Goal: Task Accomplishment & Management: Manage account settings

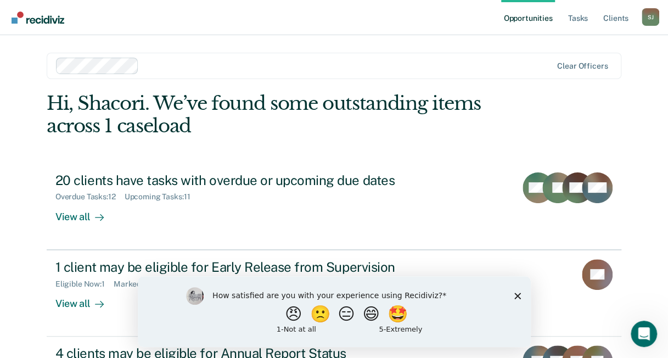
drag, startPoint x: 517, startPoint y: 293, endPoint x: 509, endPoint y: 278, distance: 16.2
click at [517, 293] on icon "Close survey" at bounding box center [517, 295] width 7 height 7
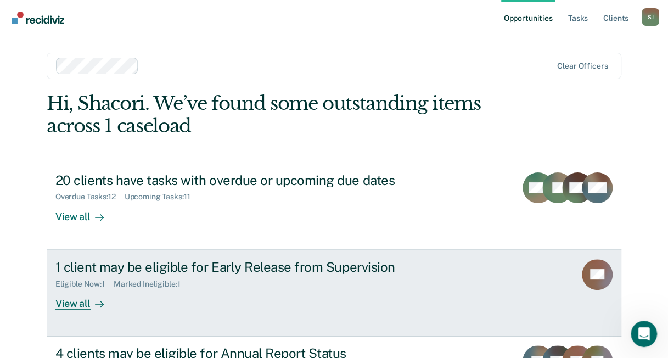
click at [96, 300] on icon at bounding box center [99, 304] width 9 height 9
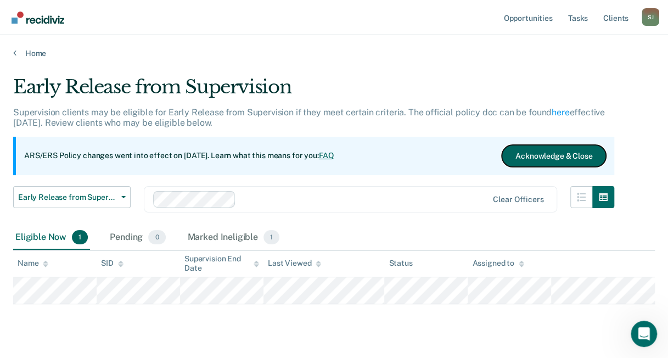
click at [545, 164] on button "Acknowledge & Close" at bounding box center [554, 156] width 104 height 22
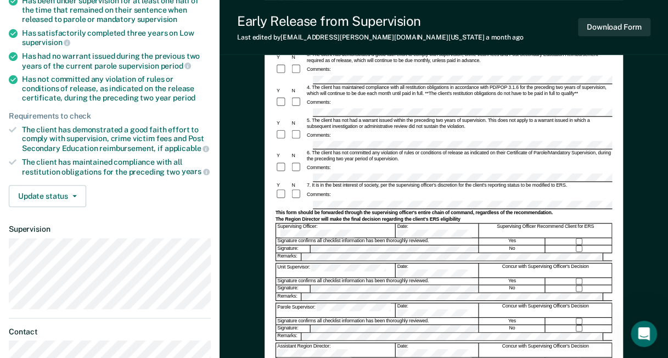
scroll to position [165, 0]
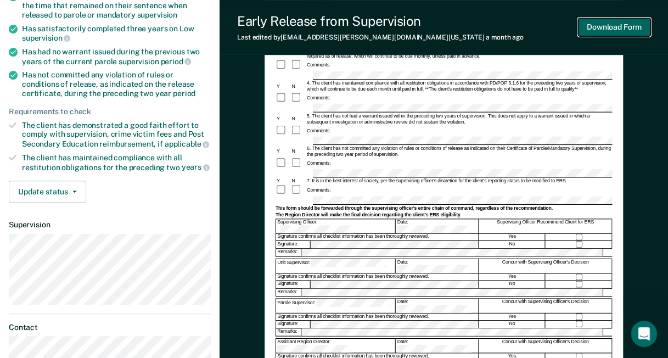
click at [604, 26] on button "Download Form" at bounding box center [614, 27] width 72 height 18
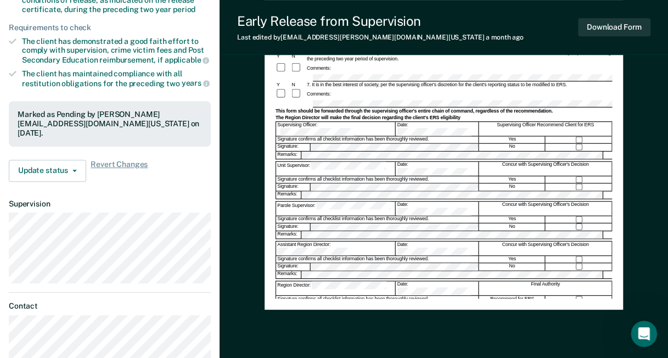
scroll to position [321, 0]
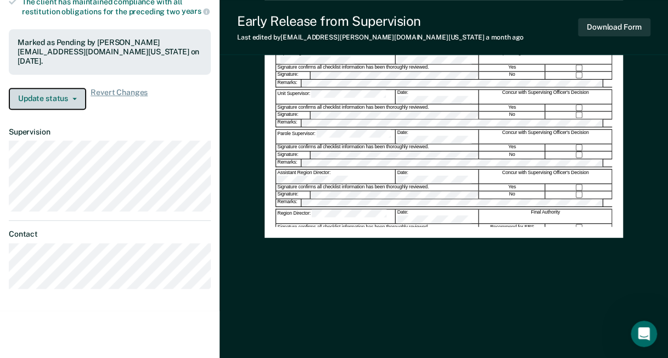
click at [48, 94] on button "Update status" at bounding box center [47, 99] width 77 height 22
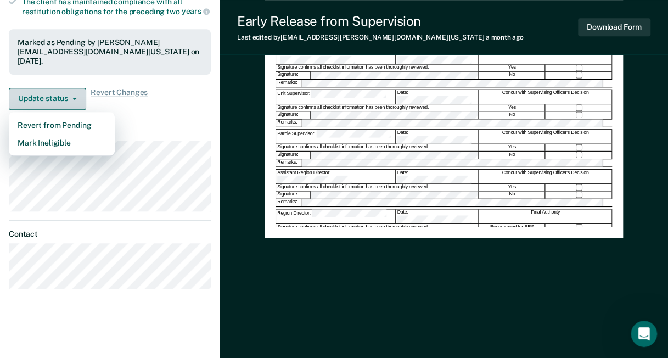
click at [48, 94] on button "Update status" at bounding box center [47, 99] width 77 height 22
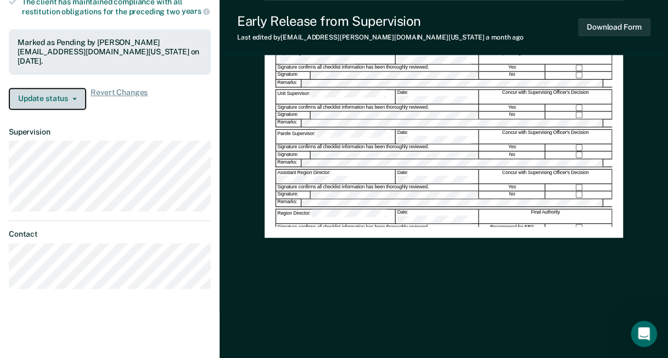
click at [48, 94] on button "Update status" at bounding box center [47, 99] width 77 height 22
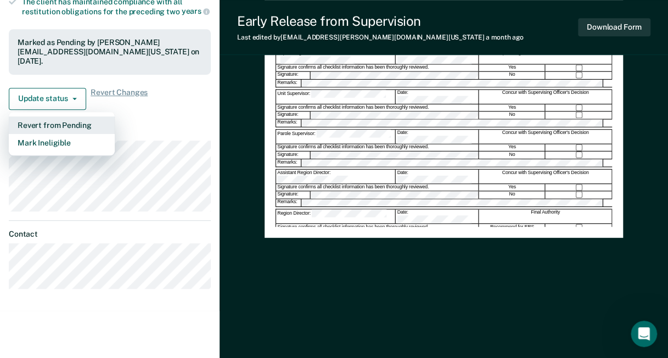
click at [49, 122] on button "Revert from Pending" at bounding box center [62, 125] width 106 height 18
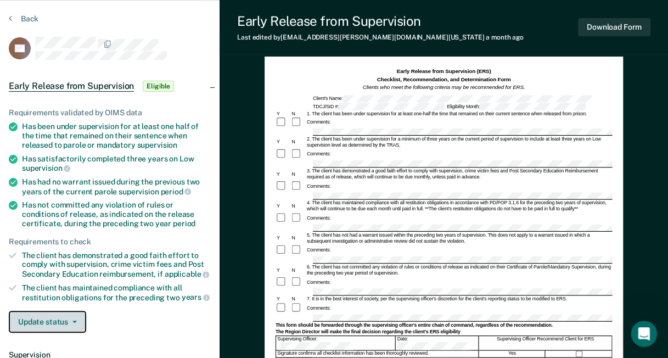
scroll to position [0, 0]
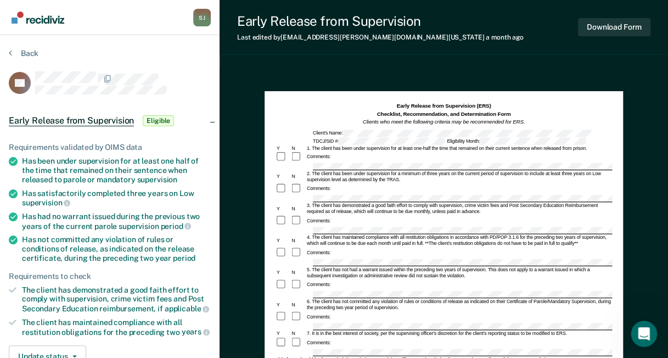
click at [8, 51] on section "Back UD Early Release from Supervision Eligible Requirements validated by OIMS …" at bounding box center [110, 301] width 220 height 533
click at [10, 52] on icon at bounding box center [10, 52] width 3 height 9
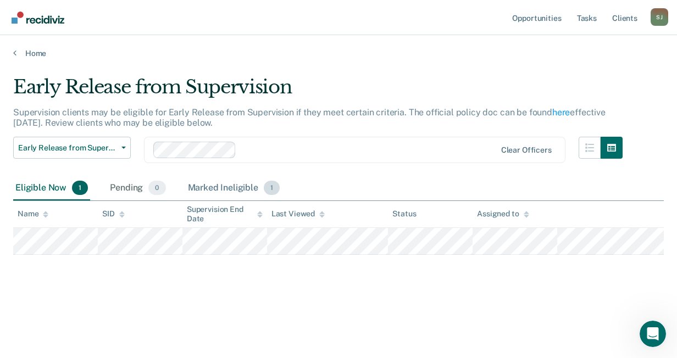
click at [210, 191] on div "Marked Ineligible 1" at bounding box center [234, 188] width 97 height 24
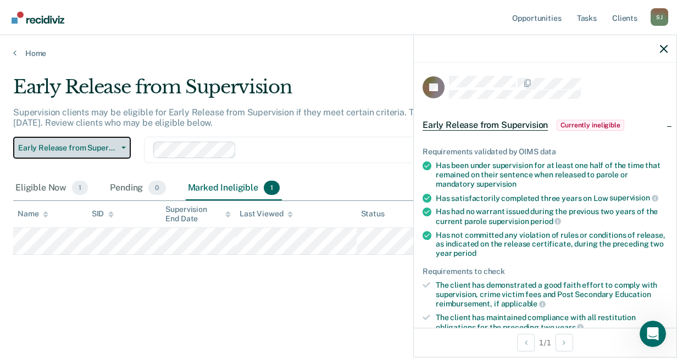
click at [117, 148] on button "Early Release from Supervision" at bounding box center [72, 148] width 118 height 22
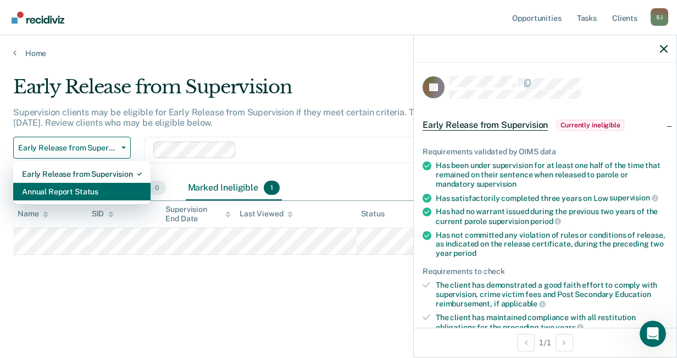
click at [90, 183] on div "Annual Report Status" at bounding box center [82, 192] width 120 height 18
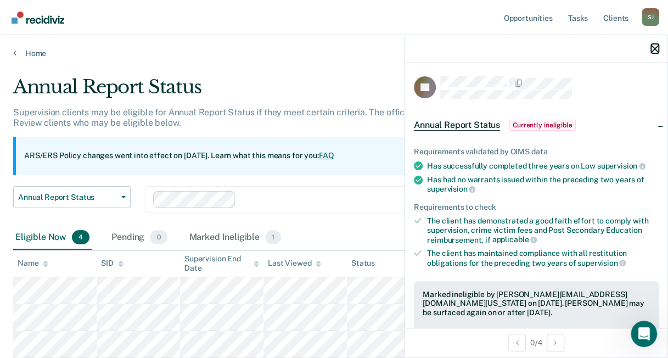
click at [653, 52] on icon "button" at bounding box center [655, 49] width 8 height 8
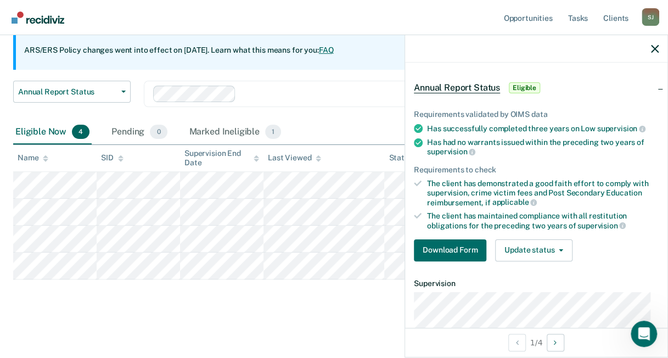
scroll to position [55, 0]
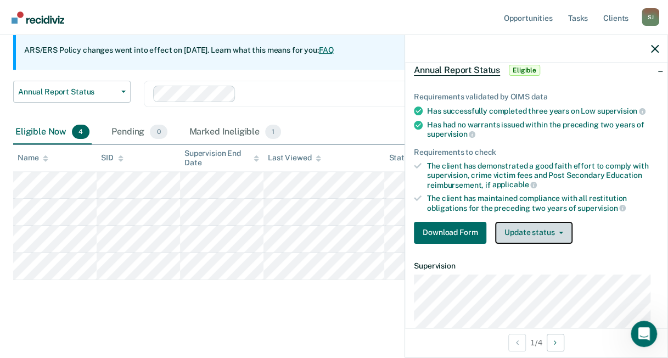
click at [534, 225] on button "Update status" at bounding box center [533, 233] width 77 height 22
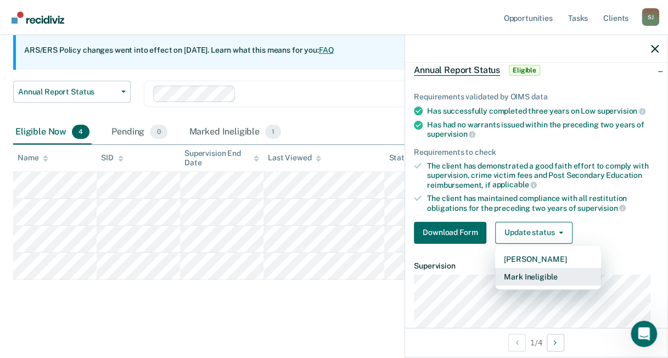
click at [554, 271] on button "Mark Ineligible" at bounding box center [548, 277] width 106 height 18
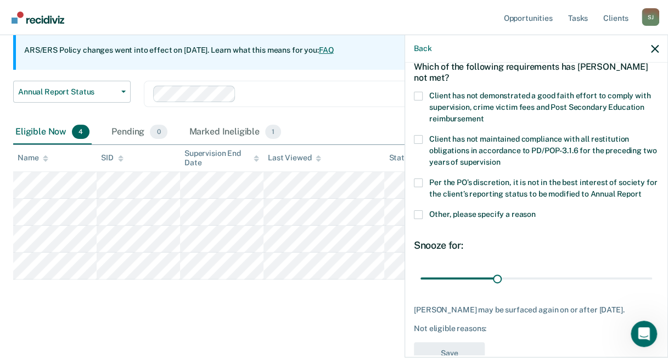
click at [416, 93] on span at bounding box center [418, 96] width 9 height 9
click at [484, 115] on input "Client has not demonstrated a good faith effort to comply with supervision, cri…" at bounding box center [484, 115] width 0 height 0
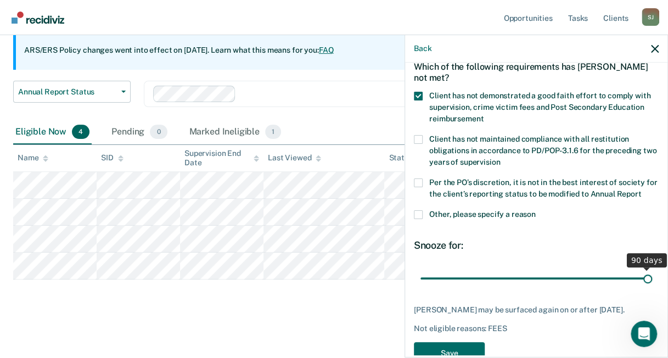
drag, startPoint x: 492, startPoint y: 289, endPoint x: 655, endPoint y: 274, distance: 163.2
type input "90"
click at [652, 274] on input "range" at bounding box center [537, 278] width 232 height 19
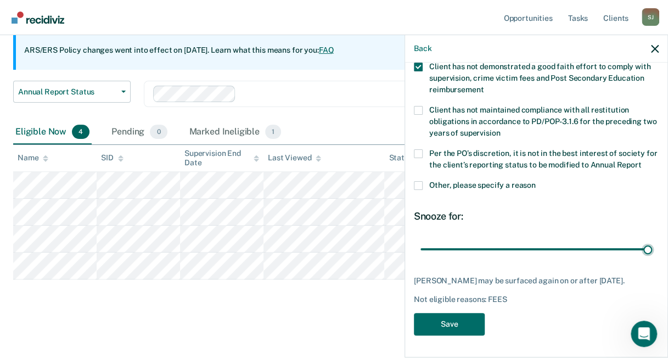
scroll to position [102, 0]
click at [428, 321] on button "Save" at bounding box center [449, 324] width 71 height 23
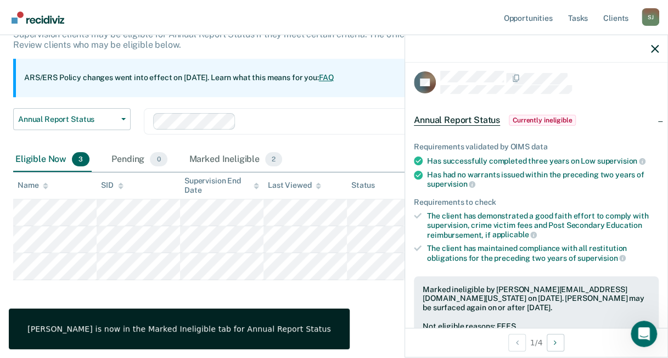
scroll to position [0, 0]
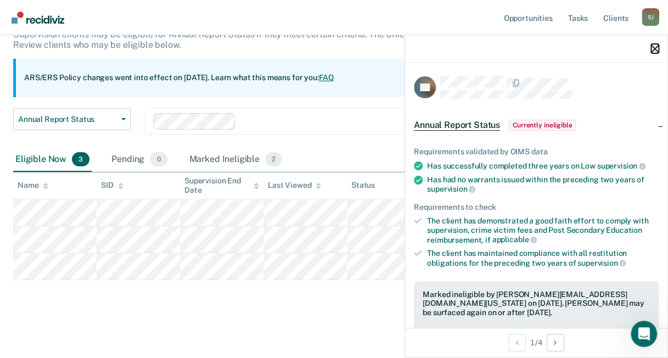
click at [652, 47] on icon "button" at bounding box center [655, 49] width 8 height 8
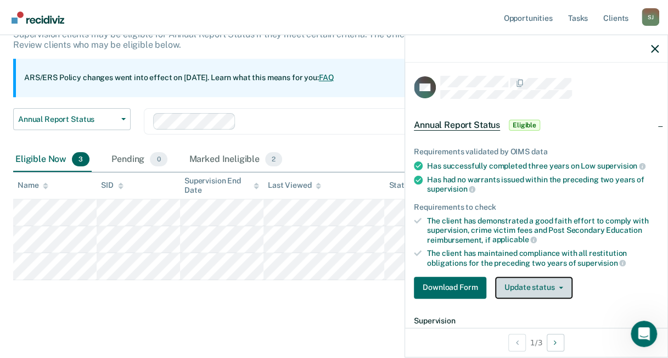
click at [511, 282] on button "Update status" at bounding box center [533, 288] width 77 height 22
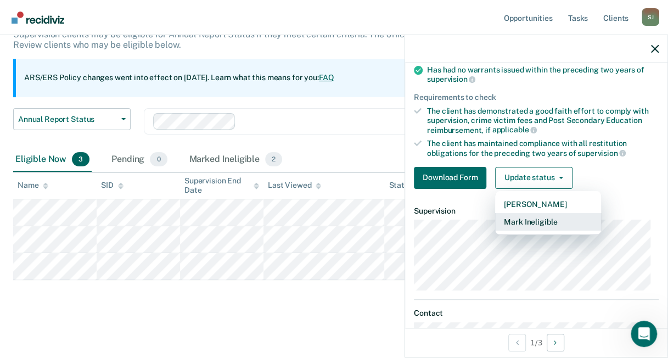
click at [537, 216] on button "Mark Ineligible" at bounding box center [548, 222] width 106 height 18
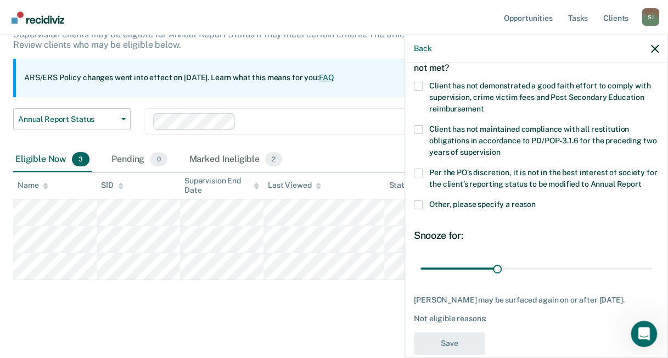
scroll to position [47, 0]
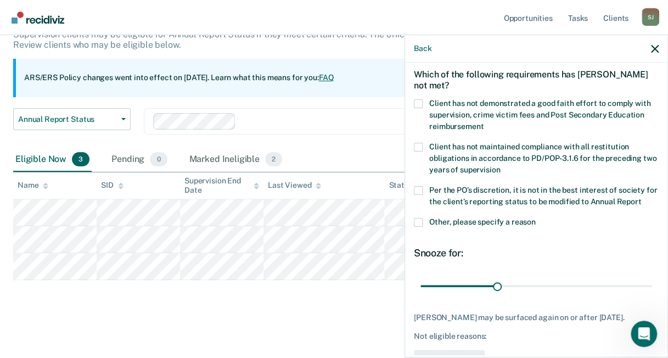
click at [422, 100] on label "Client has not demonstrated a good faith effort to comply with supervision, cri…" at bounding box center [536, 116] width 245 height 35
click at [484, 122] on input "Client has not demonstrated a good faith effort to comply with supervision, cri…" at bounding box center [484, 122] width 0 height 0
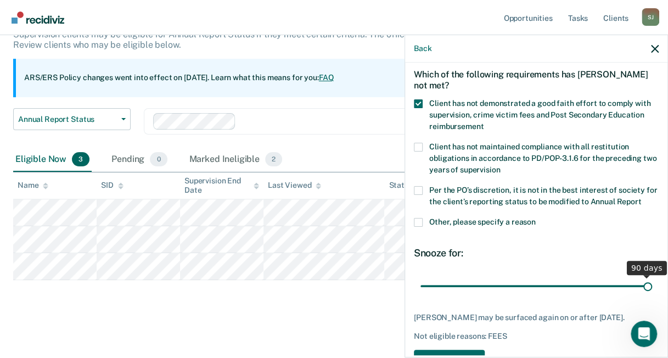
drag, startPoint x: 492, startPoint y: 294, endPoint x: 647, endPoint y: 281, distance: 155.4
type input "90"
click at [647, 281] on input "range" at bounding box center [537, 285] width 232 height 19
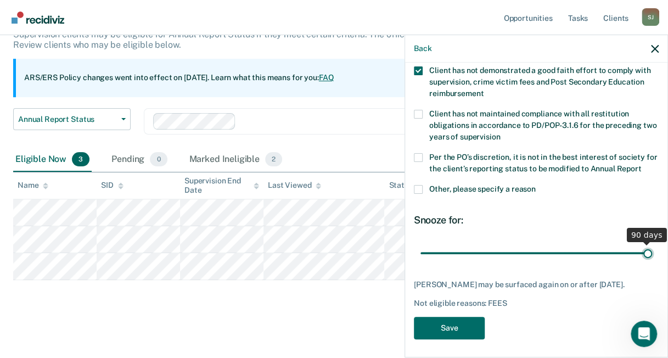
scroll to position [102, 0]
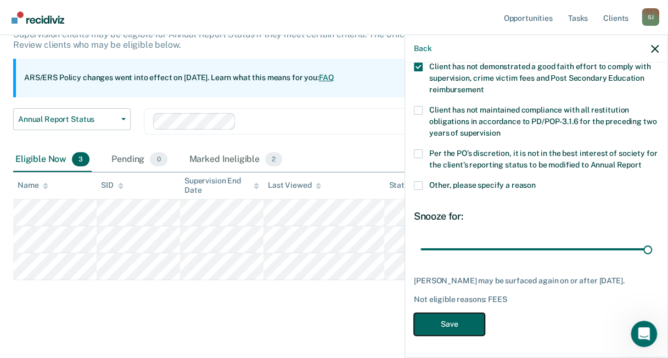
click at [454, 326] on button "Save" at bounding box center [449, 324] width 71 height 23
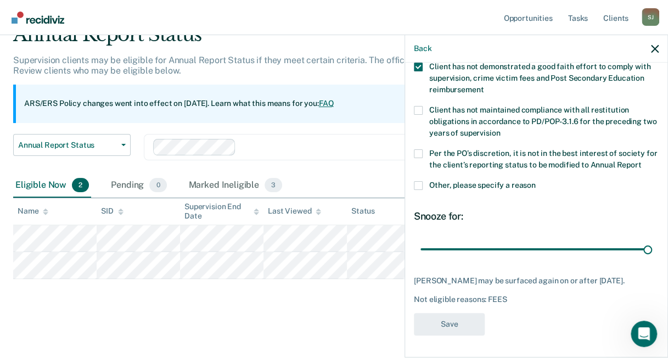
scroll to position [52, 0]
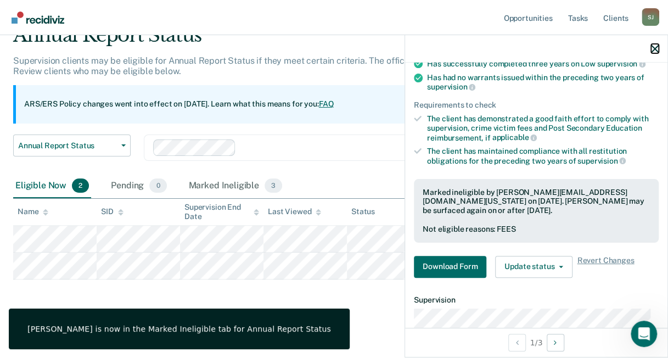
click at [652, 48] on icon "button" at bounding box center [655, 49] width 8 height 8
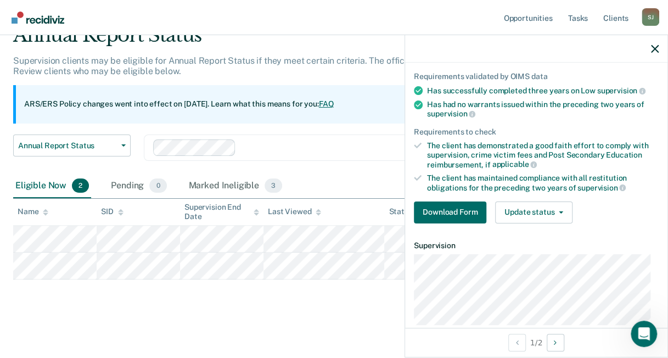
scroll to position [110, 0]
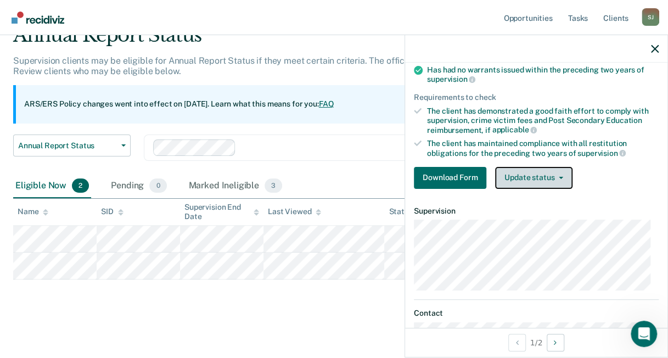
click at [530, 174] on button "Update status" at bounding box center [533, 178] width 77 height 22
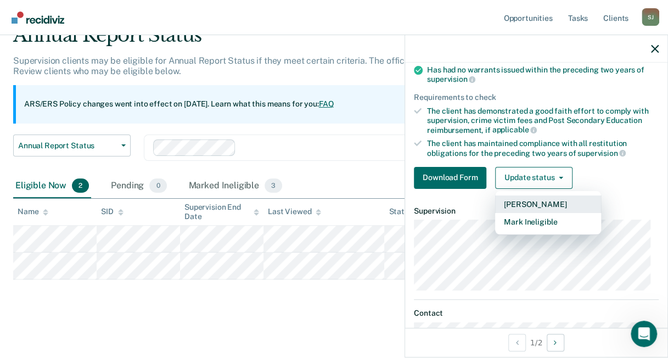
click at [545, 201] on button "[PERSON_NAME]" at bounding box center [548, 204] width 106 height 18
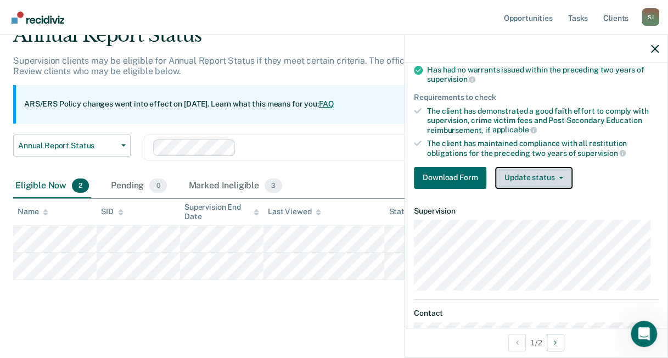
scroll to position [24, 0]
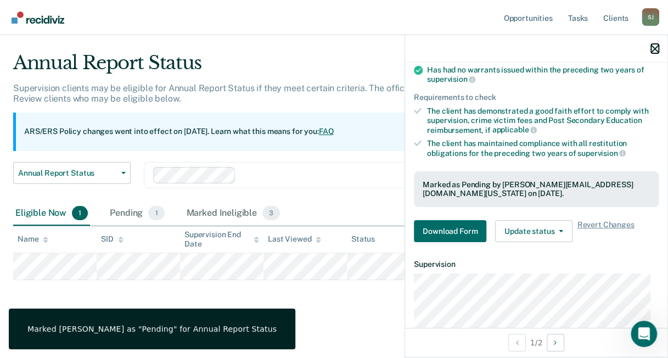
click at [656, 47] on icon "button" at bounding box center [655, 49] width 8 height 8
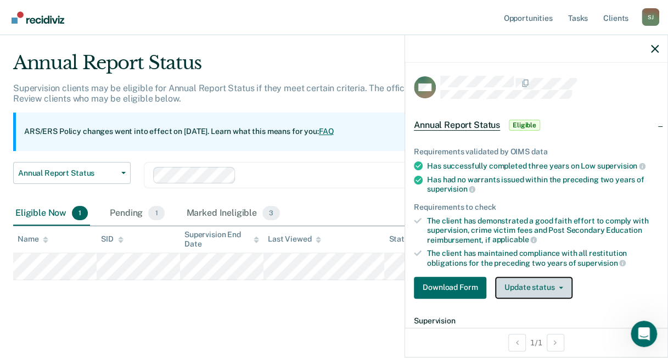
click at [546, 281] on button "Update status" at bounding box center [533, 288] width 77 height 22
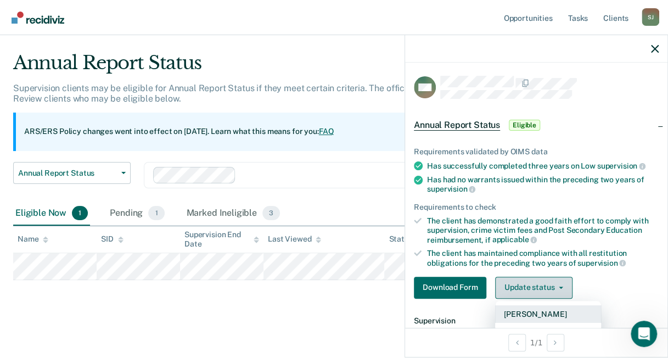
scroll to position [55, 0]
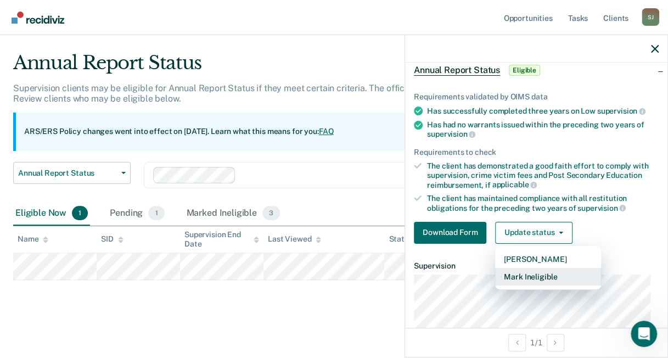
click at [541, 275] on button "Mark Ineligible" at bounding box center [548, 277] width 106 height 18
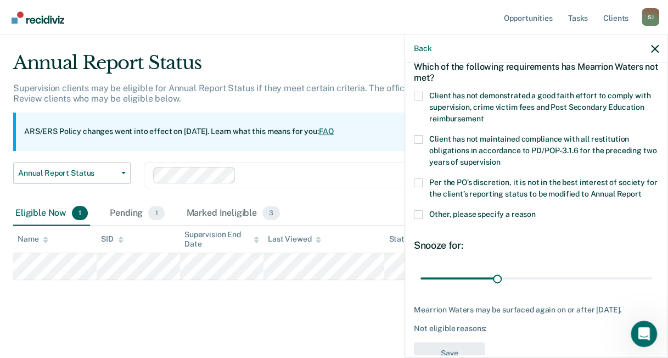
click at [424, 94] on label "Client has not demonstrated a good faith effort to comply with supervision, cri…" at bounding box center [536, 109] width 245 height 35
click at [484, 115] on input "Client has not demonstrated a good faith effort to comply with supervision, cri…" at bounding box center [484, 115] width 0 height 0
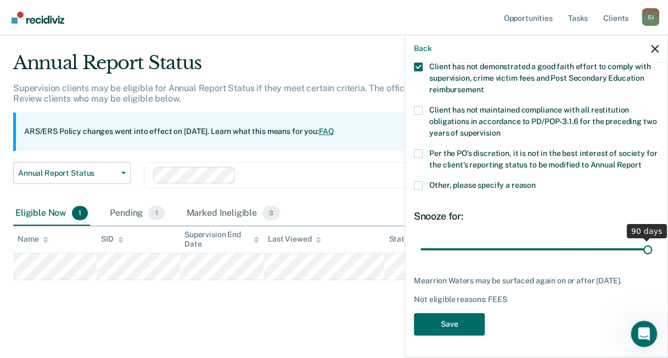
drag, startPoint x: 494, startPoint y: 241, endPoint x: 659, endPoint y: 238, distance: 164.8
type input "90"
click at [652, 239] on input "range" at bounding box center [537, 248] width 232 height 19
click at [465, 329] on button "Save" at bounding box center [449, 324] width 71 height 23
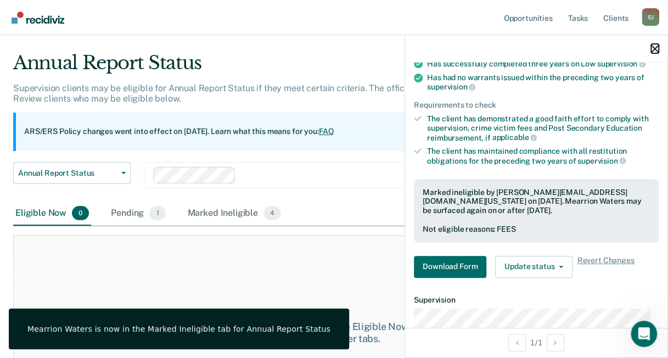
click at [652, 49] on icon "button" at bounding box center [655, 49] width 8 height 8
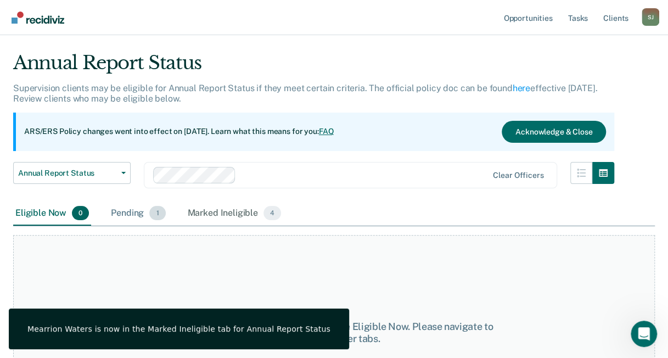
click at [152, 210] on span "1" at bounding box center [157, 213] width 16 height 14
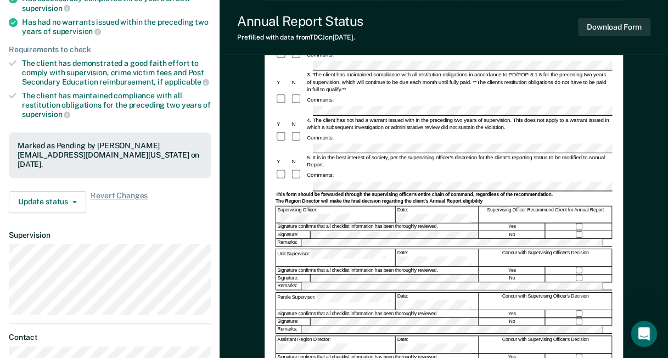
scroll to position [165, 0]
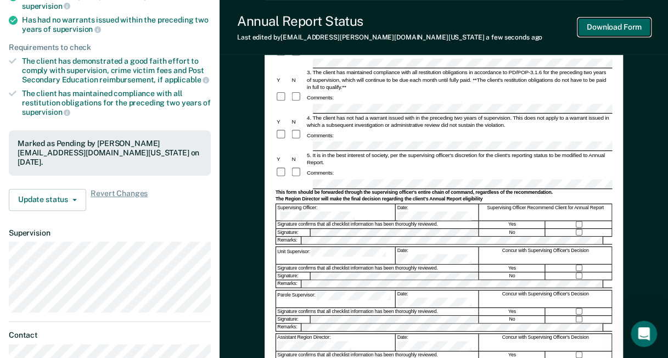
click at [637, 27] on button "Download Form" at bounding box center [614, 27] width 72 height 18
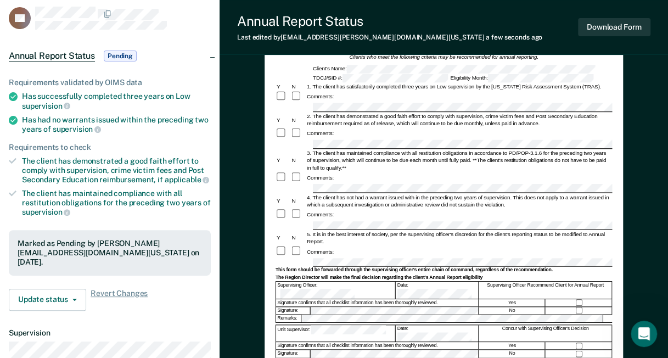
scroll to position [0, 0]
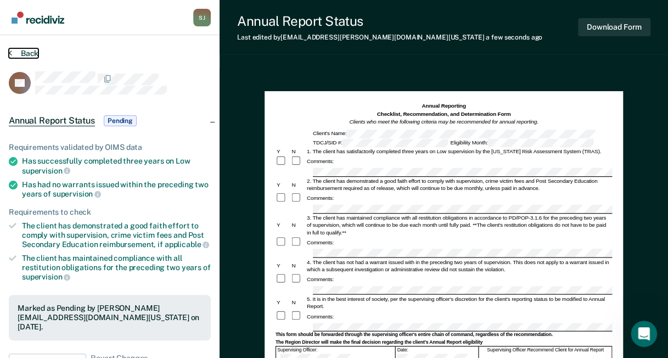
click at [9, 51] on icon at bounding box center [10, 52] width 3 height 9
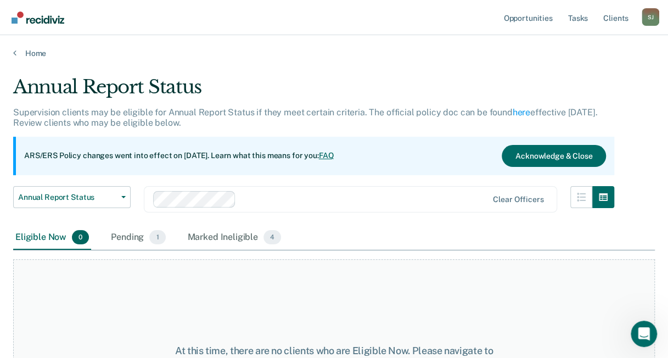
click at [11, 52] on div "Home" at bounding box center [334, 46] width 668 height 23
click at [12, 53] on div "Home" at bounding box center [334, 46] width 668 height 23
click at [43, 49] on link "Home" at bounding box center [334, 53] width 642 height 10
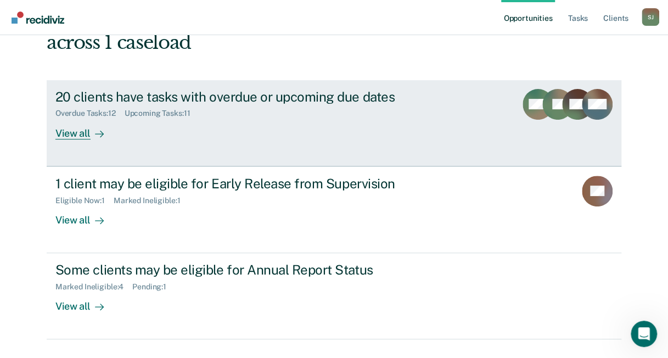
scroll to position [108, 0]
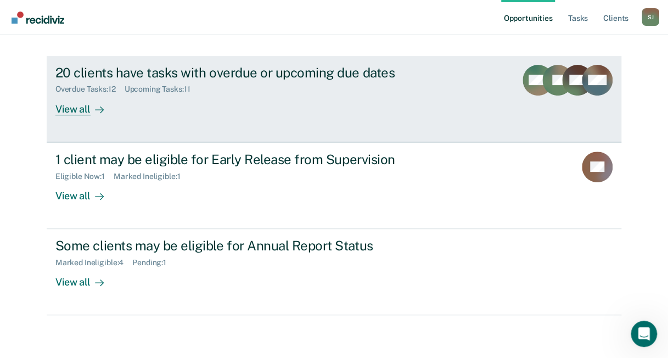
click at [142, 107] on div "20 clients have tasks with overdue or upcoming due dates Overdue Tasks : 12 Upc…" at bounding box center [261, 90] width 412 height 51
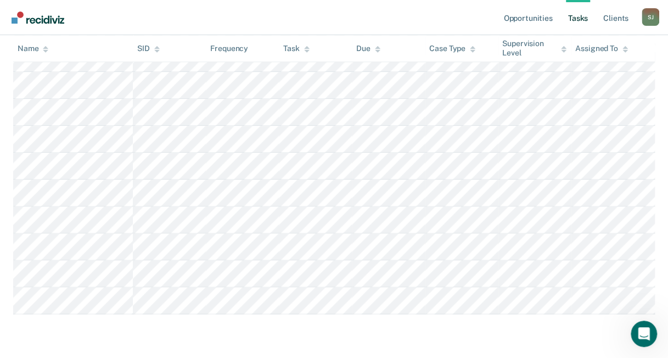
scroll to position [600, 0]
